Goal: Check status

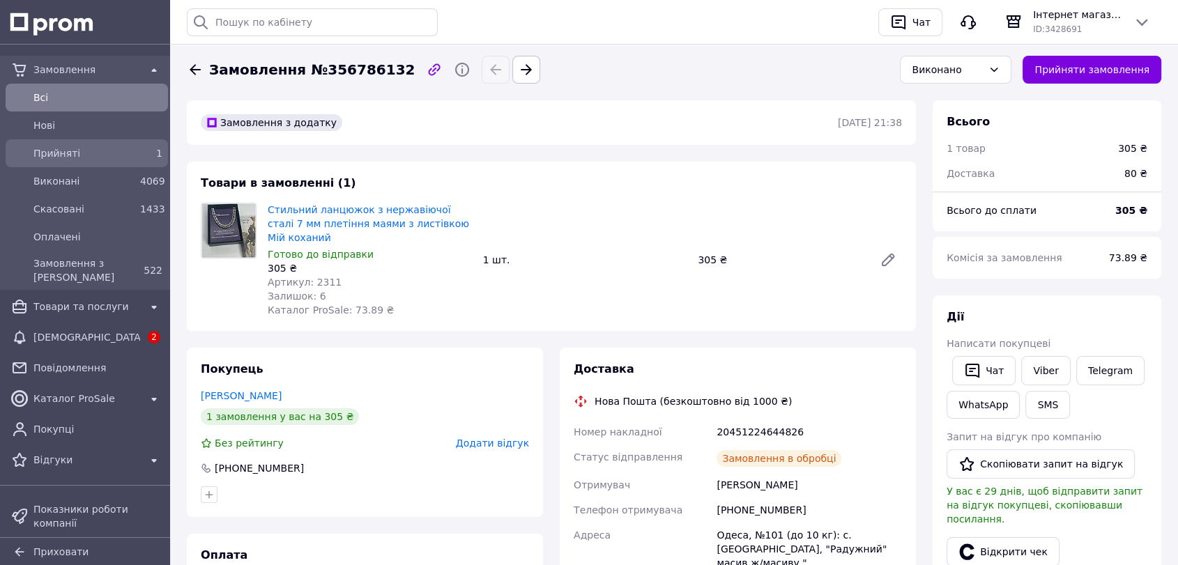
click at [130, 152] on span "Прийняті" at bounding box center [83, 153] width 101 height 14
